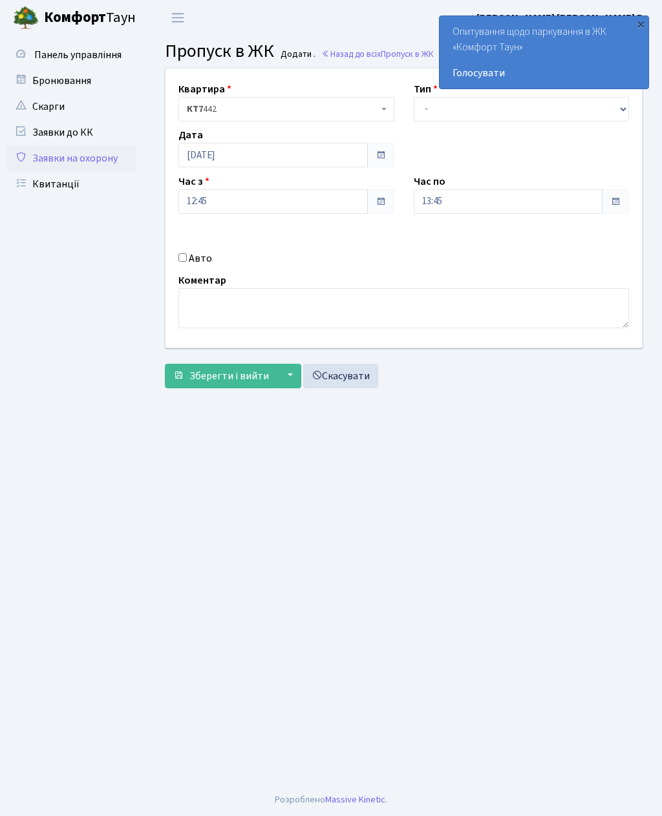
scroll to position [4, 0]
click at [193, 253] on label "Авто" at bounding box center [200, 259] width 23 height 16
click at [187, 253] on input "Авто" at bounding box center [182, 257] width 8 height 8
checkbox input "true"
type input "Ка8398ра"
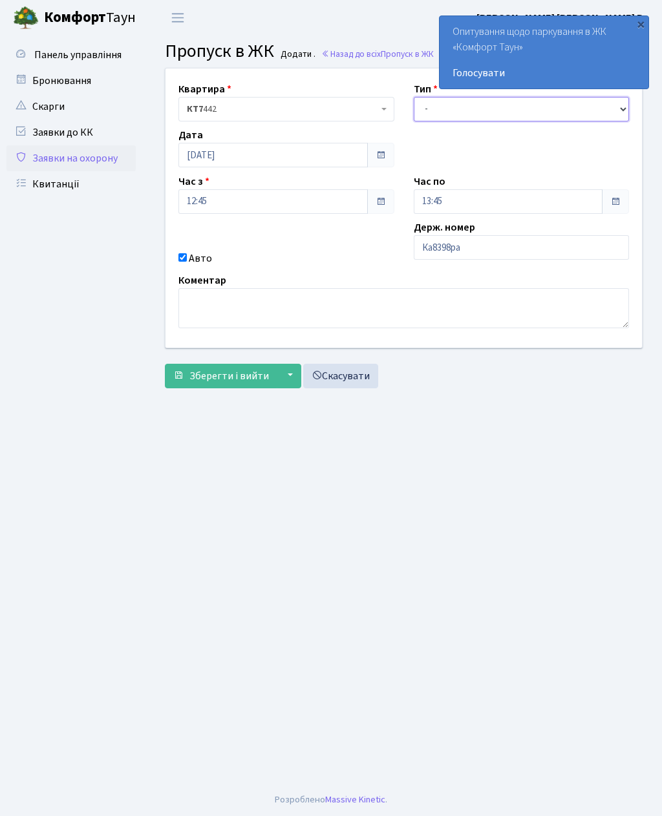
click at [432, 116] on select "- Доставка Таксі Гості Сервіс" at bounding box center [522, 109] width 216 height 25
select select "3"
click at [450, 208] on input "13:45" at bounding box center [508, 201] width 189 height 25
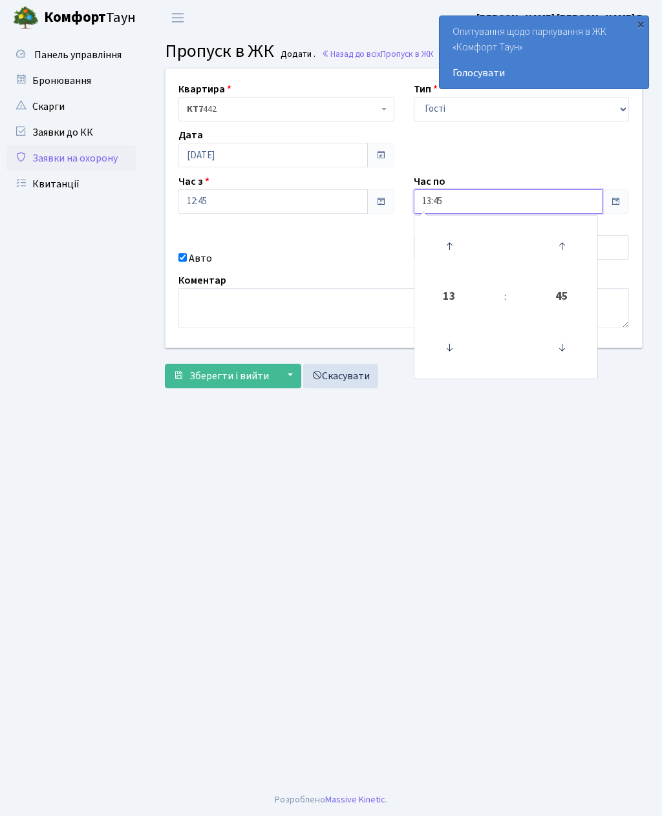
scroll to position [4, 0]
click at [455, 237] on icon at bounding box center [449, 246] width 35 height 35
click at [456, 233] on icon at bounding box center [449, 246] width 35 height 35
click at [452, 235] on icon at bounding box center [449, 246] width 35 height 35
click at [456, 231] on icon at bounding box center [449, 246] width 35 height 35
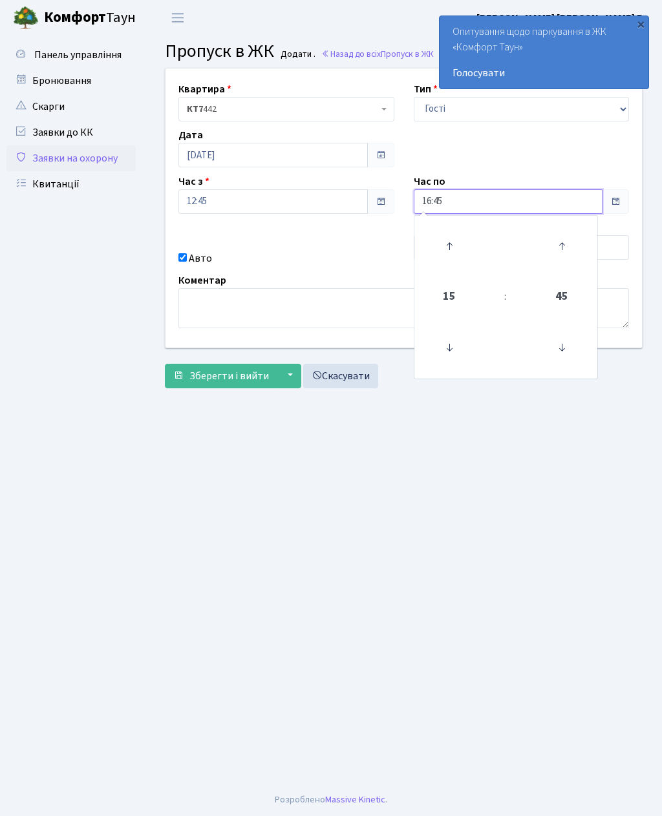
type input "17:45"
click at [245, 383] on button "Зберегти і вийти" at bounding box center [221, 376] width 112 height 25
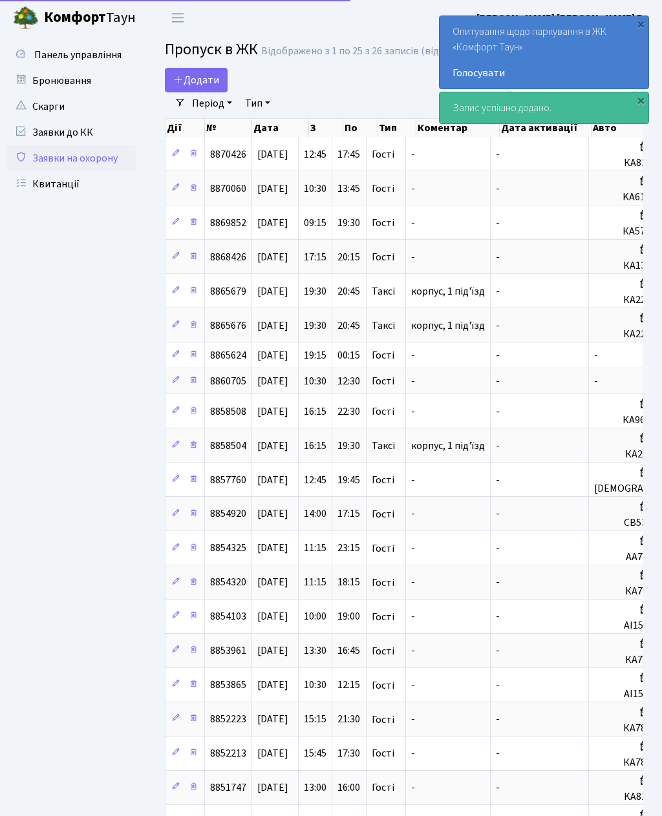
select select "25"
